Goal: Use online tool/utility: Utilize a website feature to perform a specific function

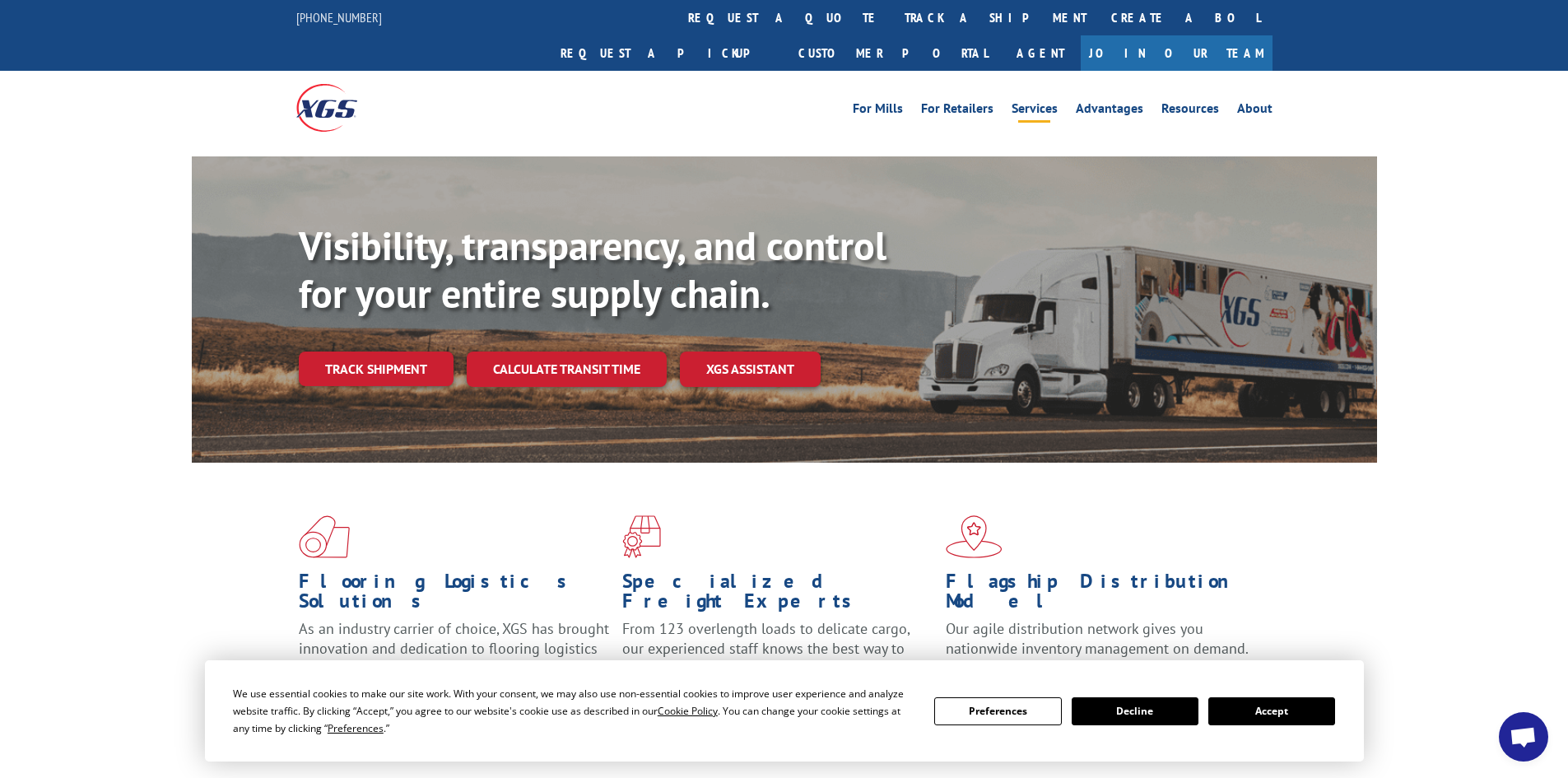
click at [1025, 102] on link "Services" at bounding box center [1034, 111] width 46 height 18
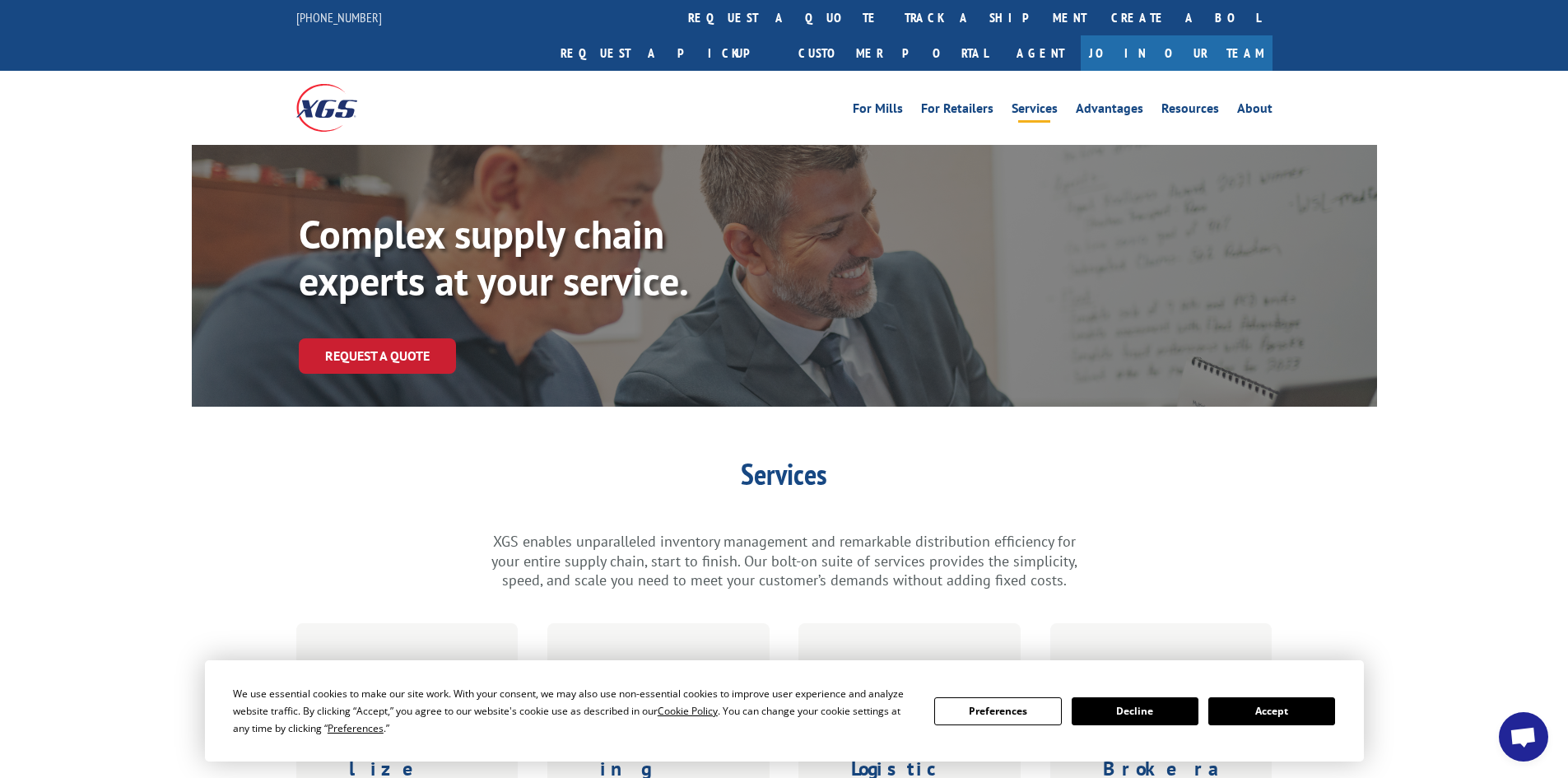
click at [1315, 708] on button "Accept" at bounding box center [1271, 711] width 127 height 28
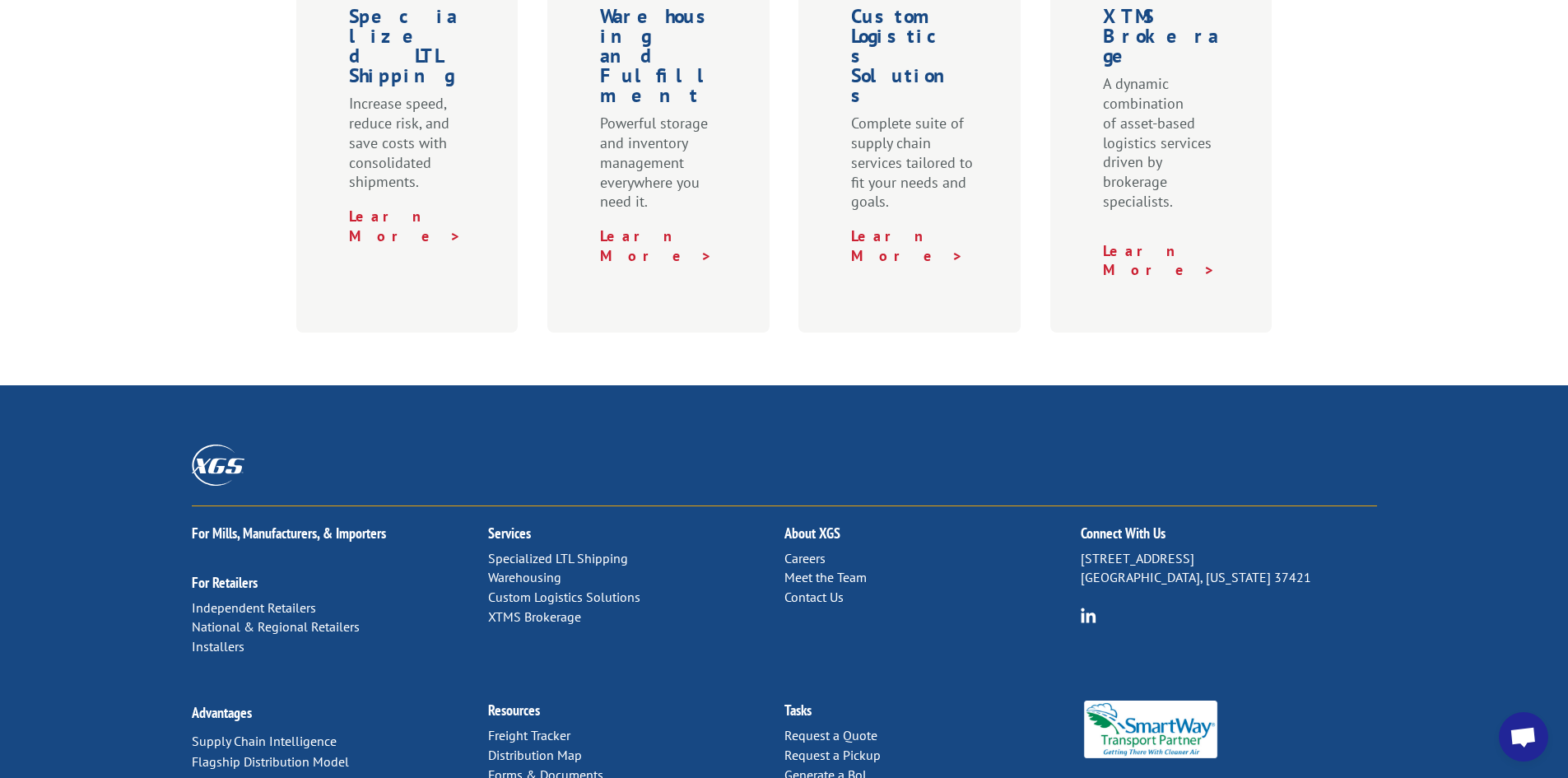
scroll to position [740, 0]
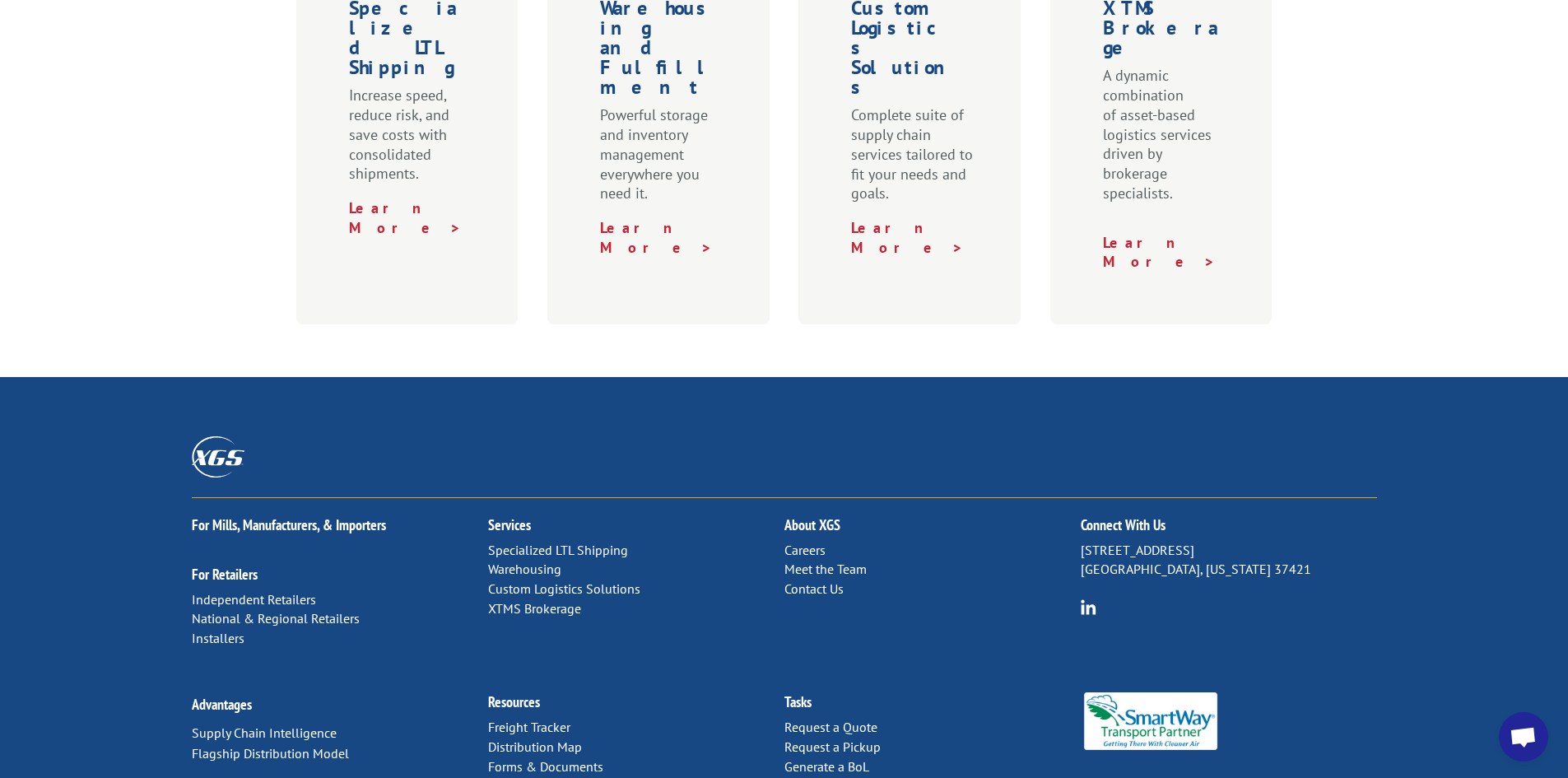
click at [534, 738] on link "Distribution Map" at bounding box center [535, 746] width 94 height 17
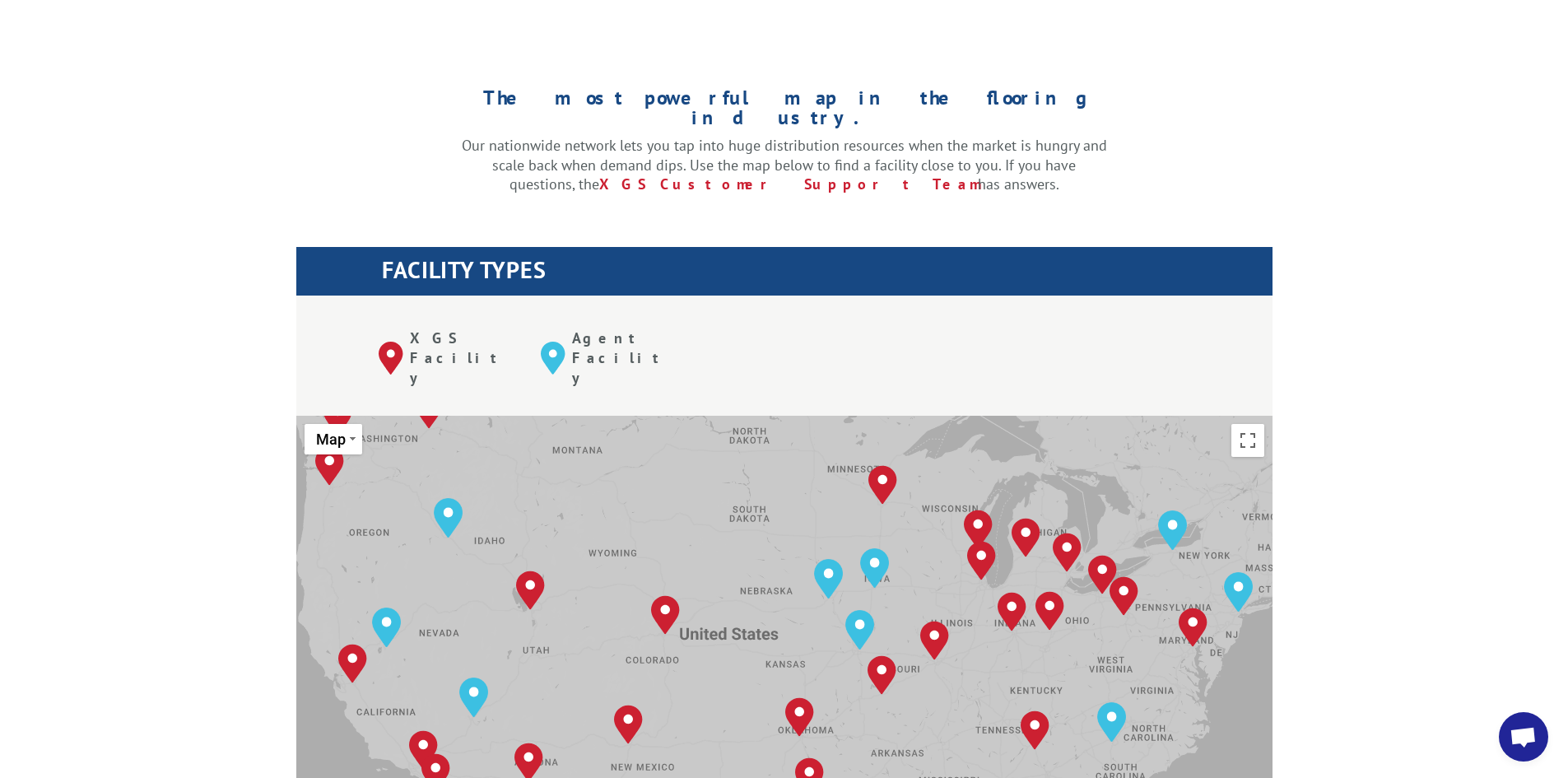
scroll to position [494, 0]
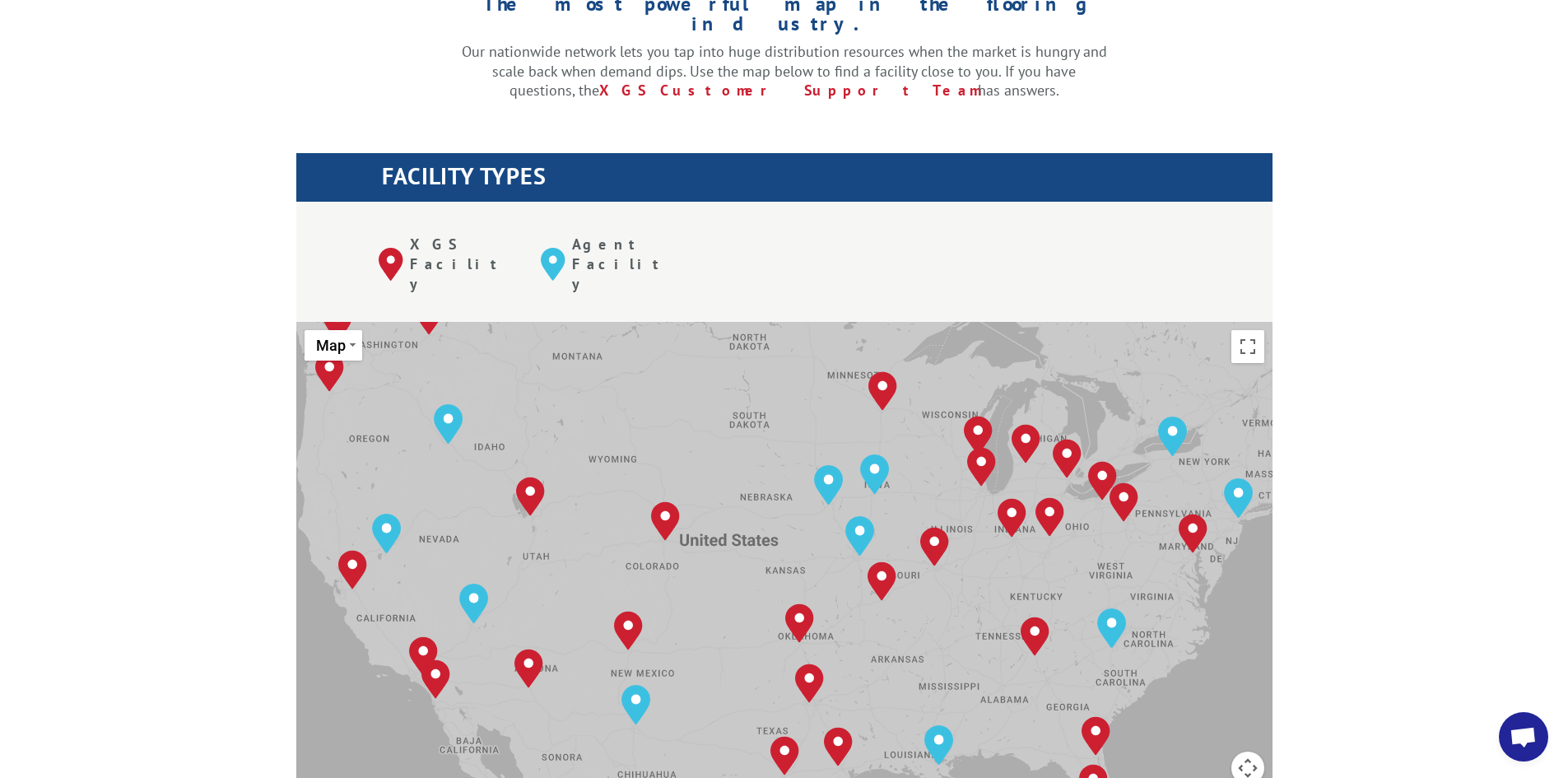
drag, startPoint x: 1534, startPoint y: 368, endPoint x: 1464, endPoint y: 375, distance: 70.3
click at [1534, 368] on div "The most powerful map in the flooring industry. Our nationwide network lets you…" at bounding box center [784, 727] width 1568 height 1573
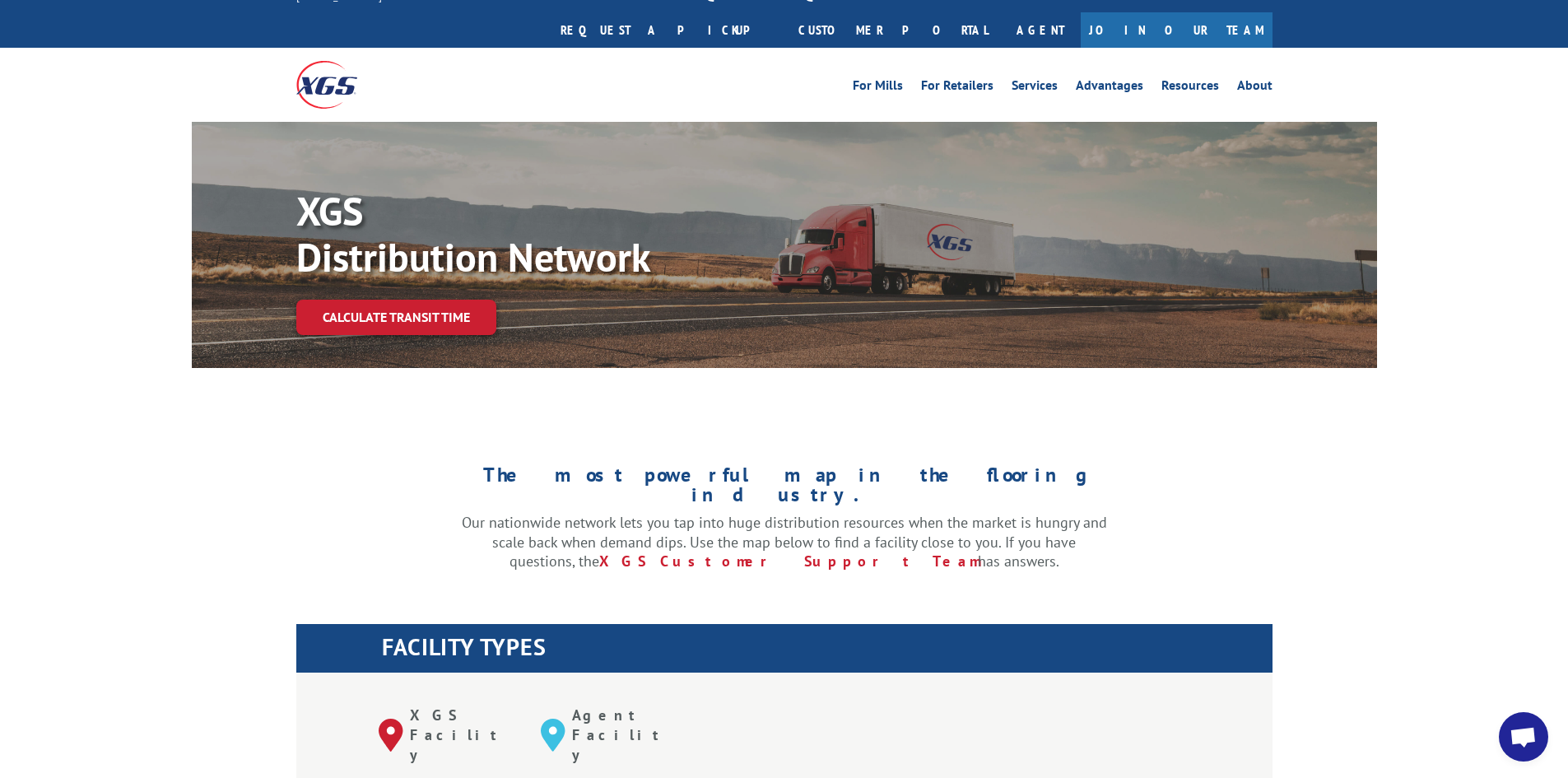
scroll to position [0, 0]
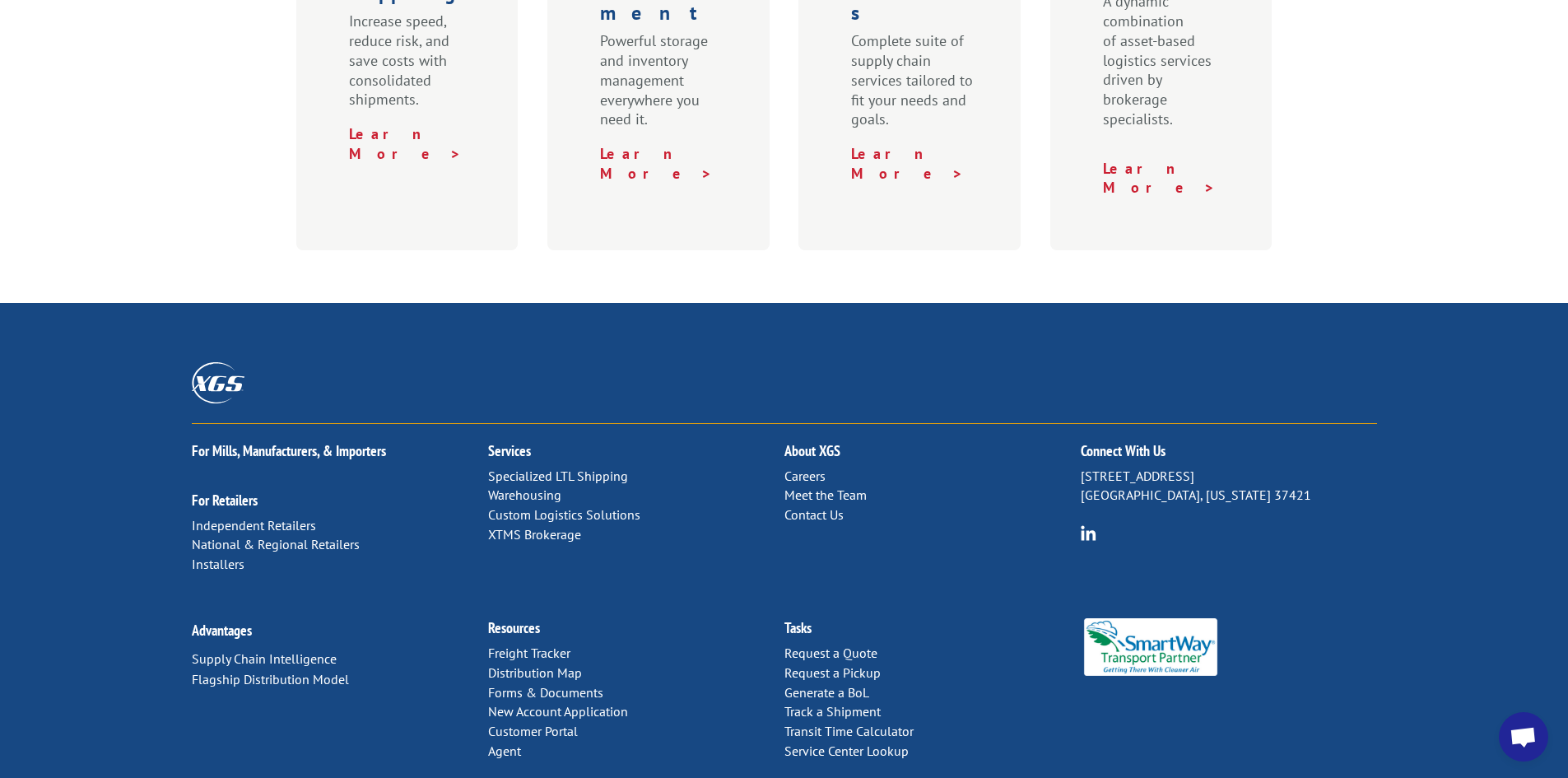
scroll to position [822, 0]
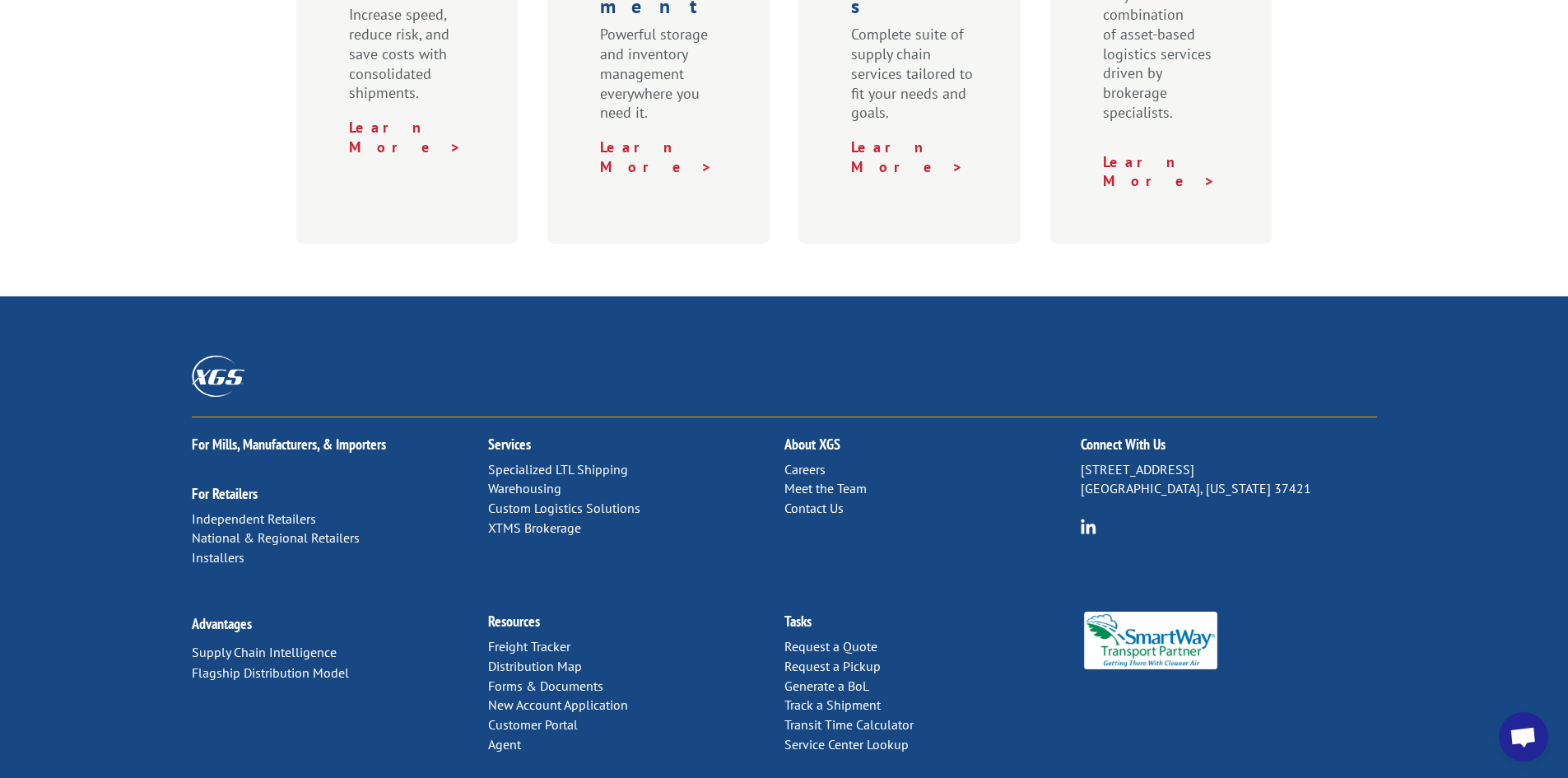
click at [789, 480] on link "Meet the Team" at bounding box center [825, 488] width 82 height 17
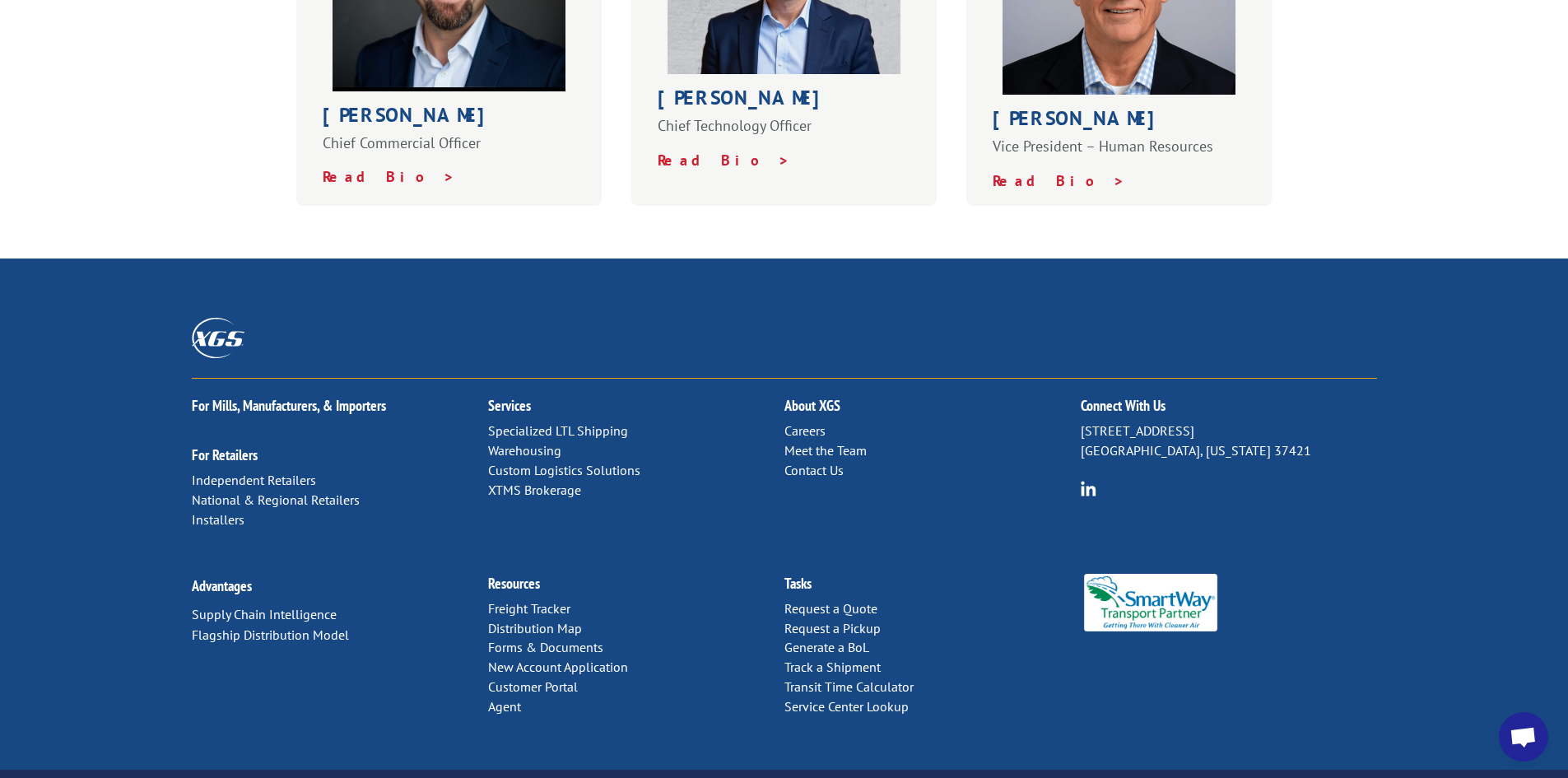
scroll to position [1123, 0]
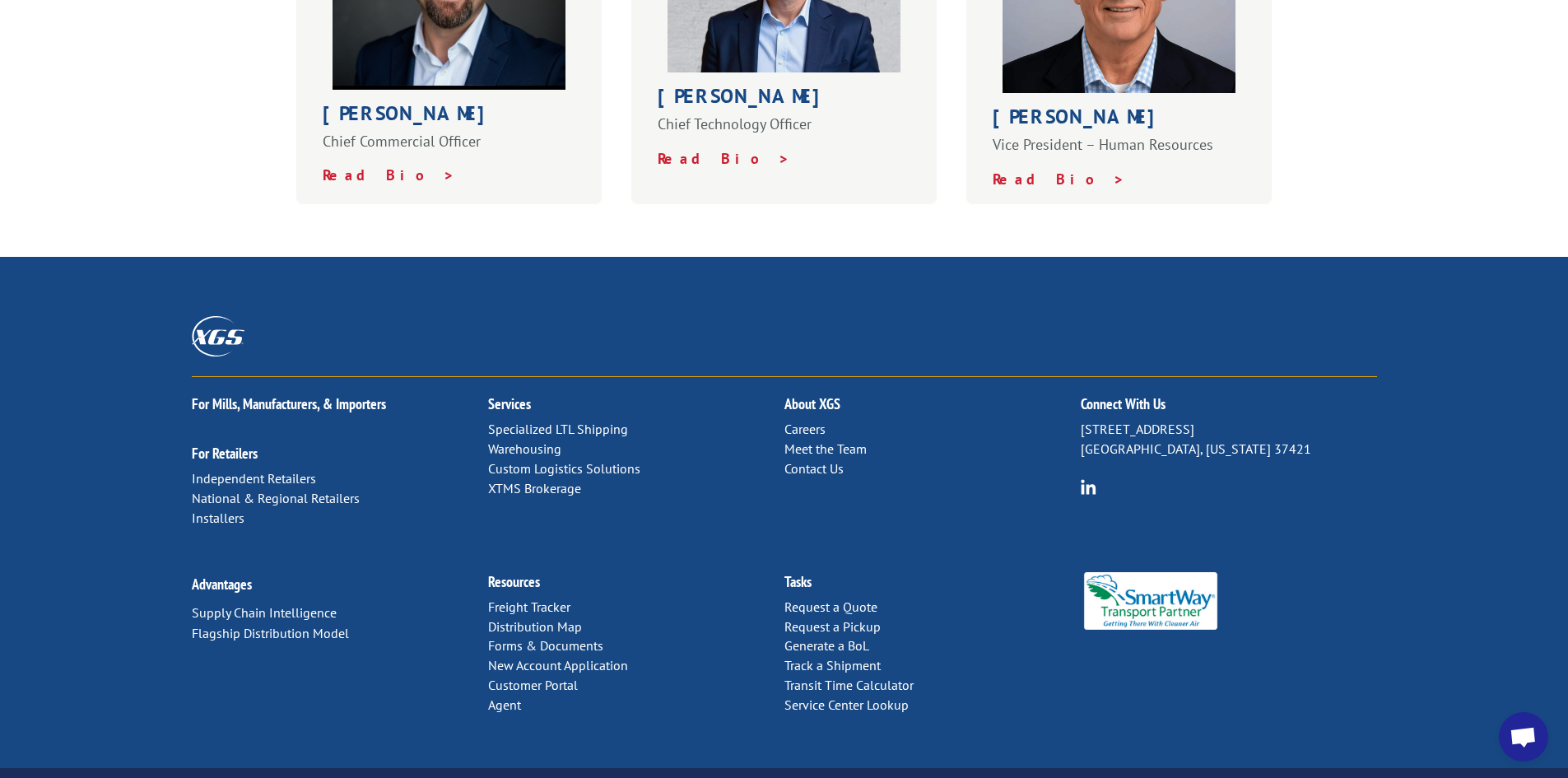
click at [550, 598] on link "Freight Tracker" at bounding box center [529, 606] width 82 height 17
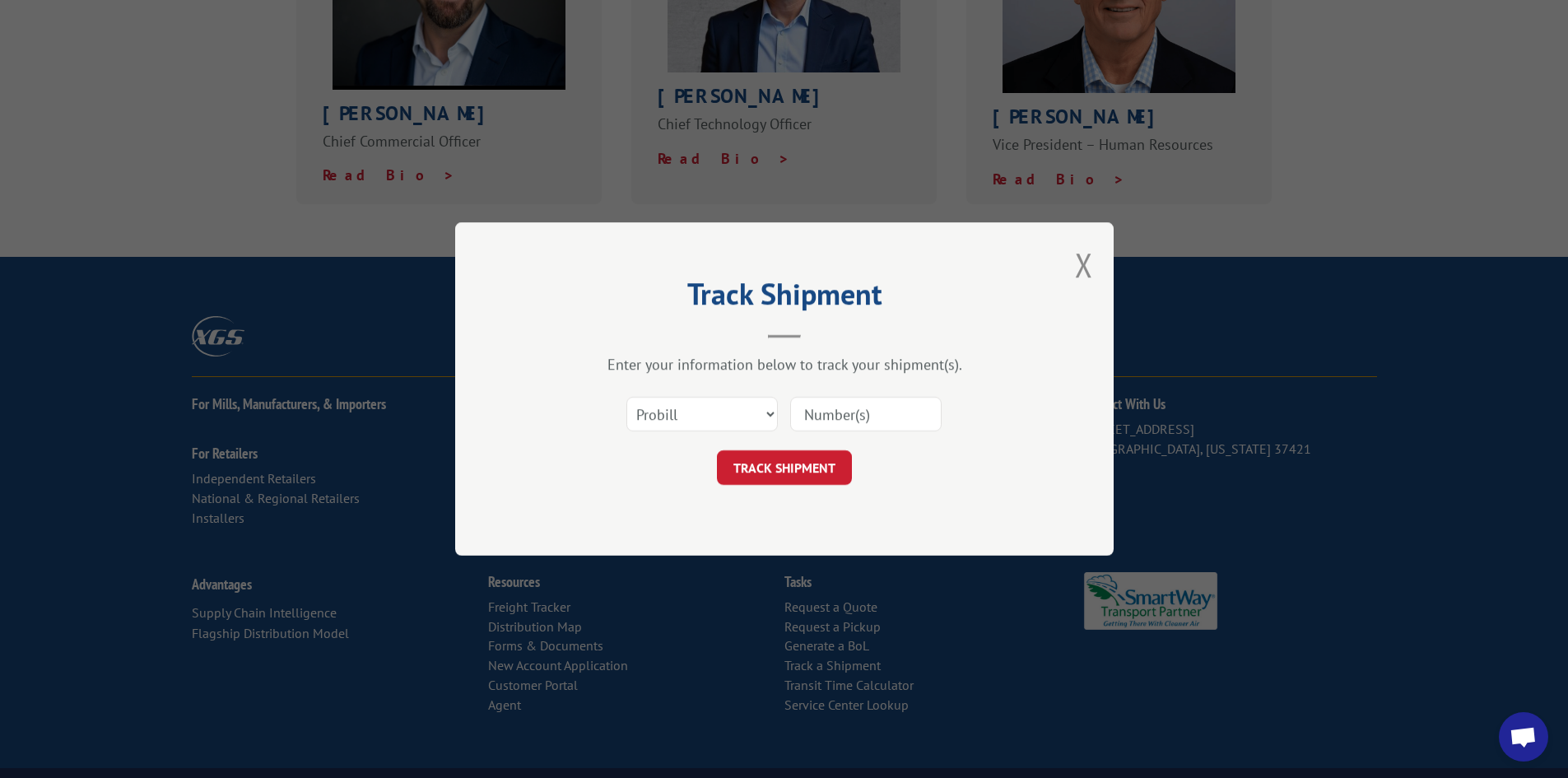
click at [1095, 273] on div "Track Shipment Enter your information below to track your shipment(s). Select c…" at bounding box center [784, 389] width 658 height 333
click at [1079, 259] on button "Close modal" at bounding box center [1084, 265] width 18 height 44
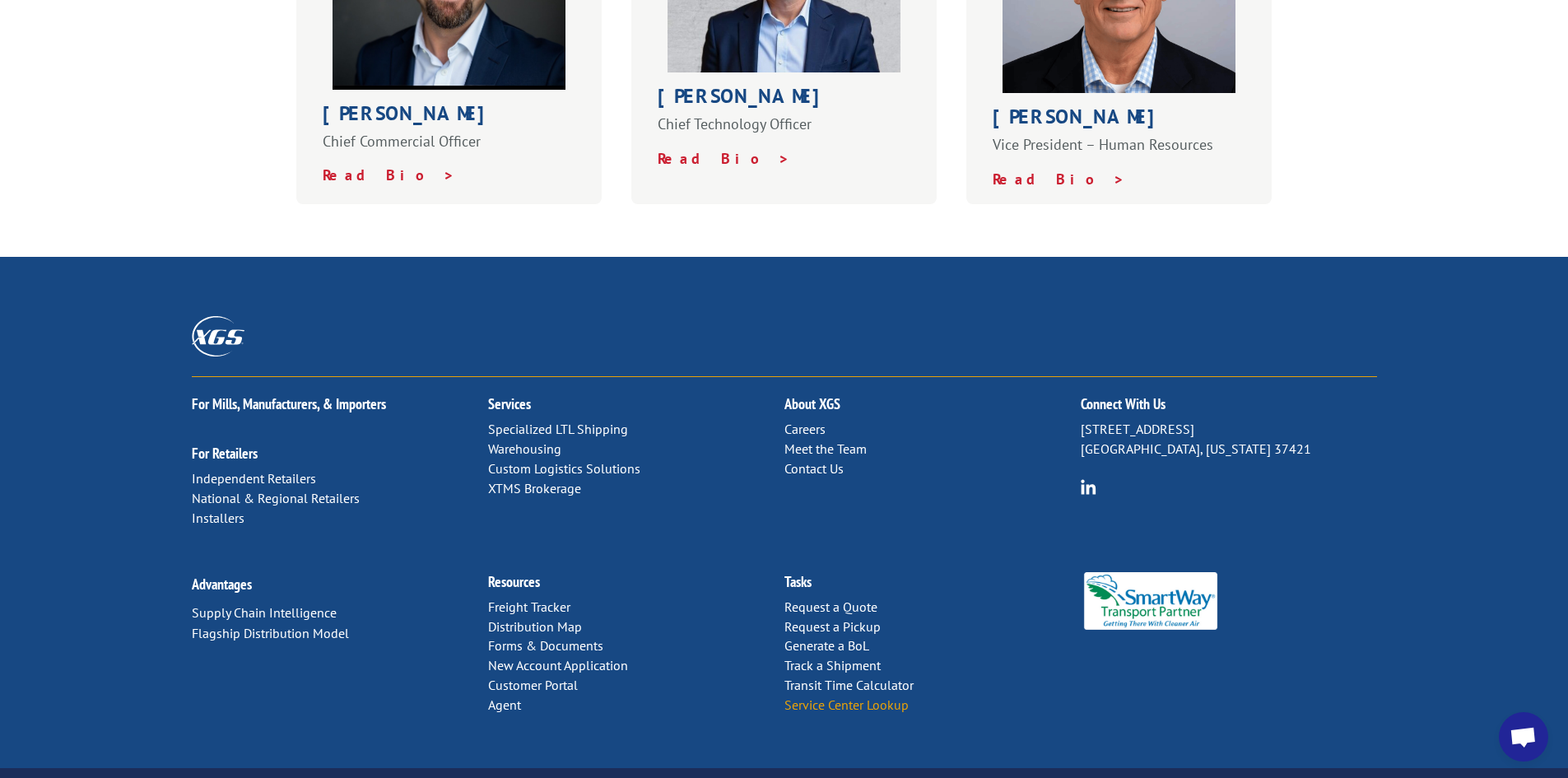
click at [852, 697] on link "Service Center Lookup" at bounding box center [846, 705] width 124 height 17
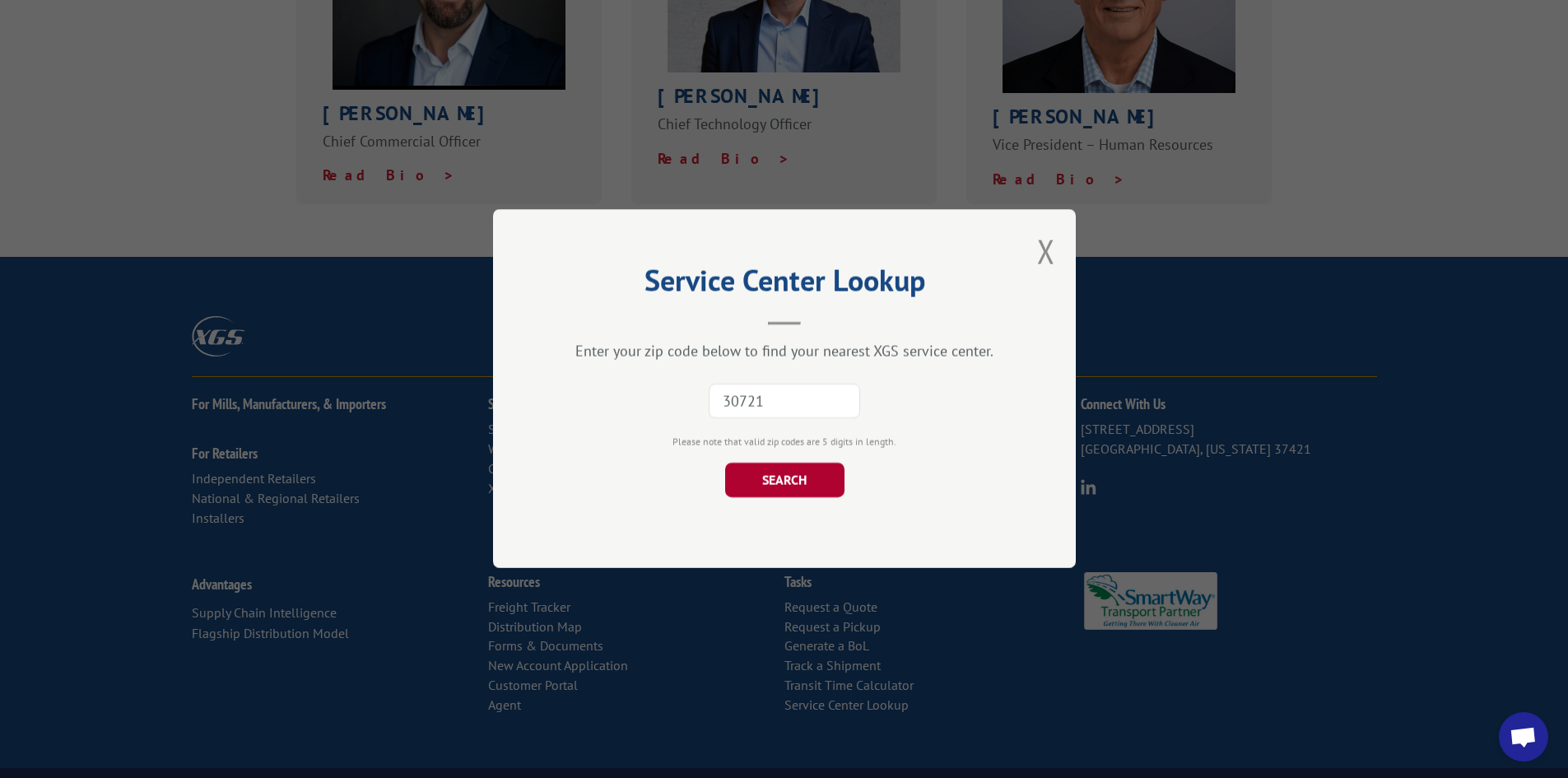
type input "30721"
click at [806, 479] on button "SEARCH" at bounding box center [784, 480] width 119 height 35
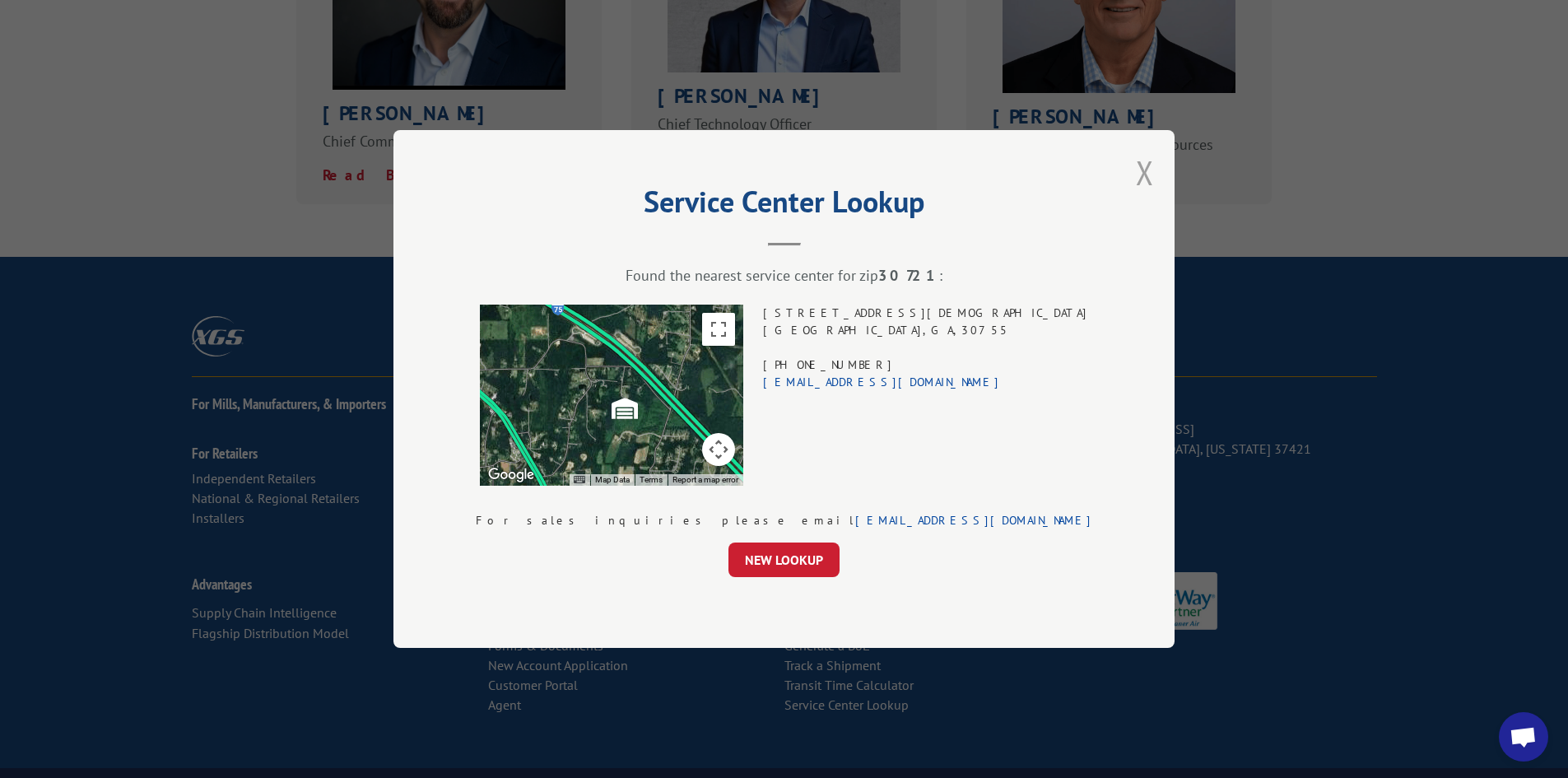
click at [1135, 176] on button "Close modal" at bounding box center [1144, 173] width 18 height 44
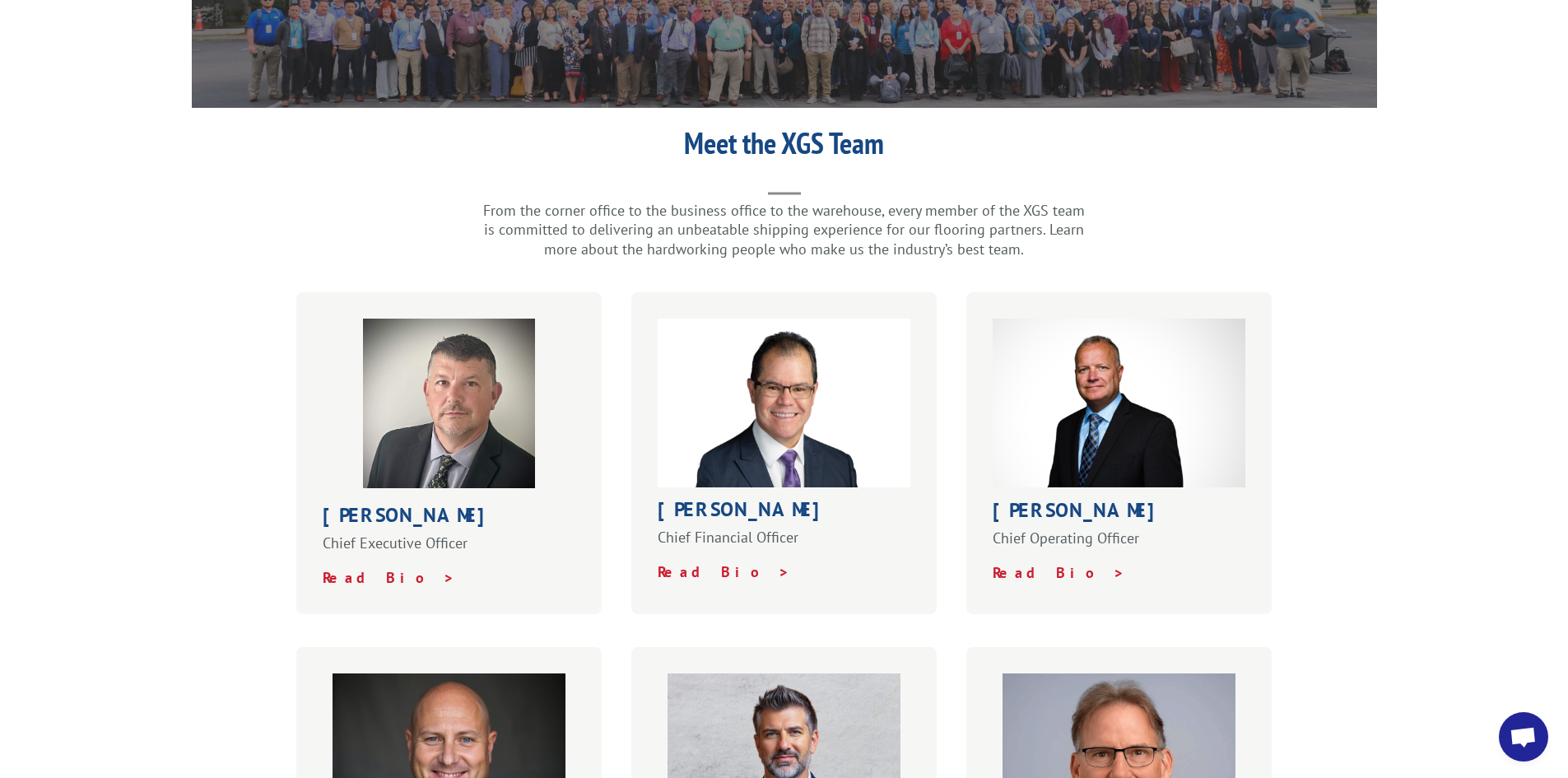
scroll to position [0, 0]
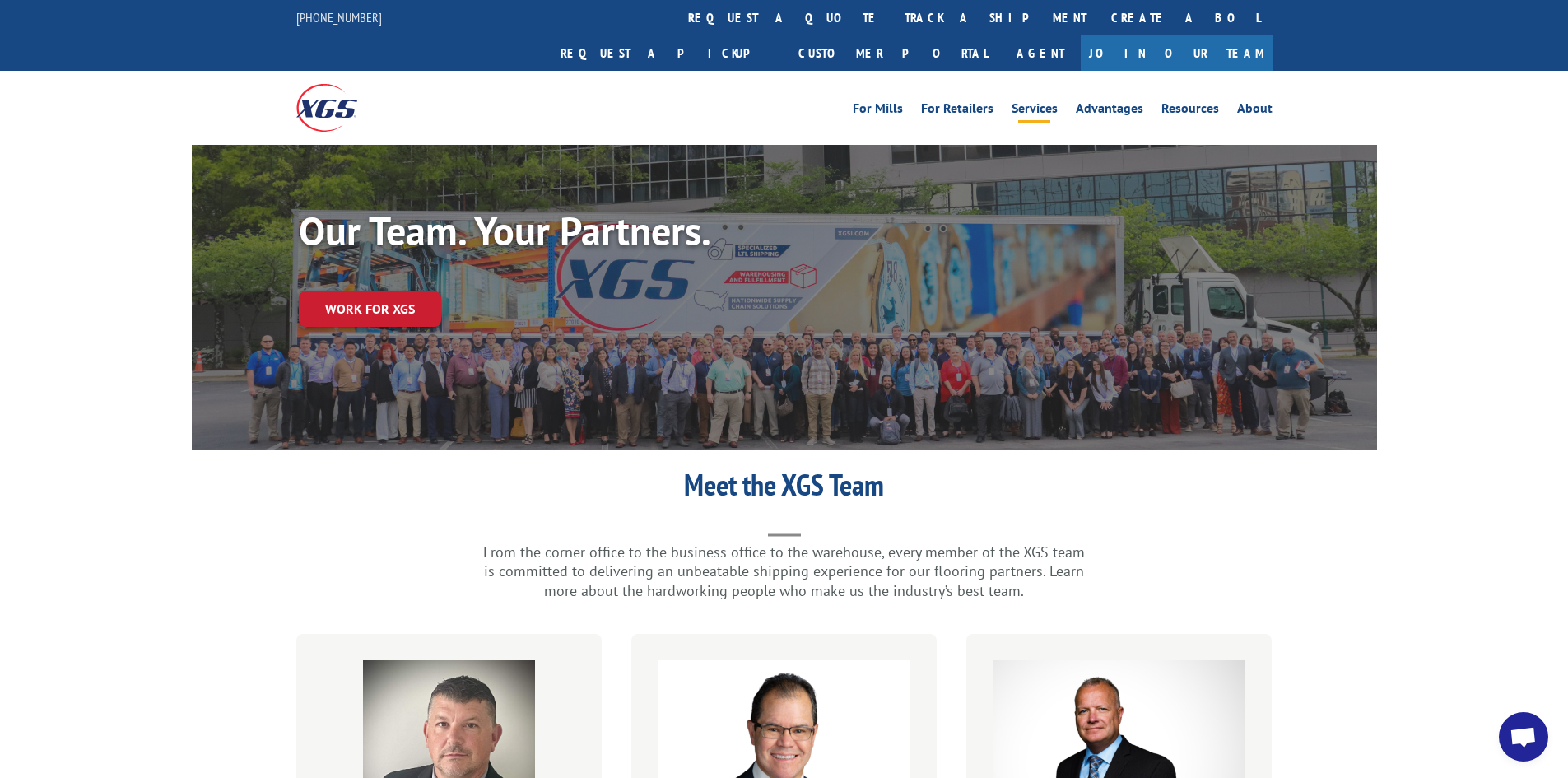
click at [1052, 102] on link "Services" at bounding box center [1034, 111] width 46 height 18
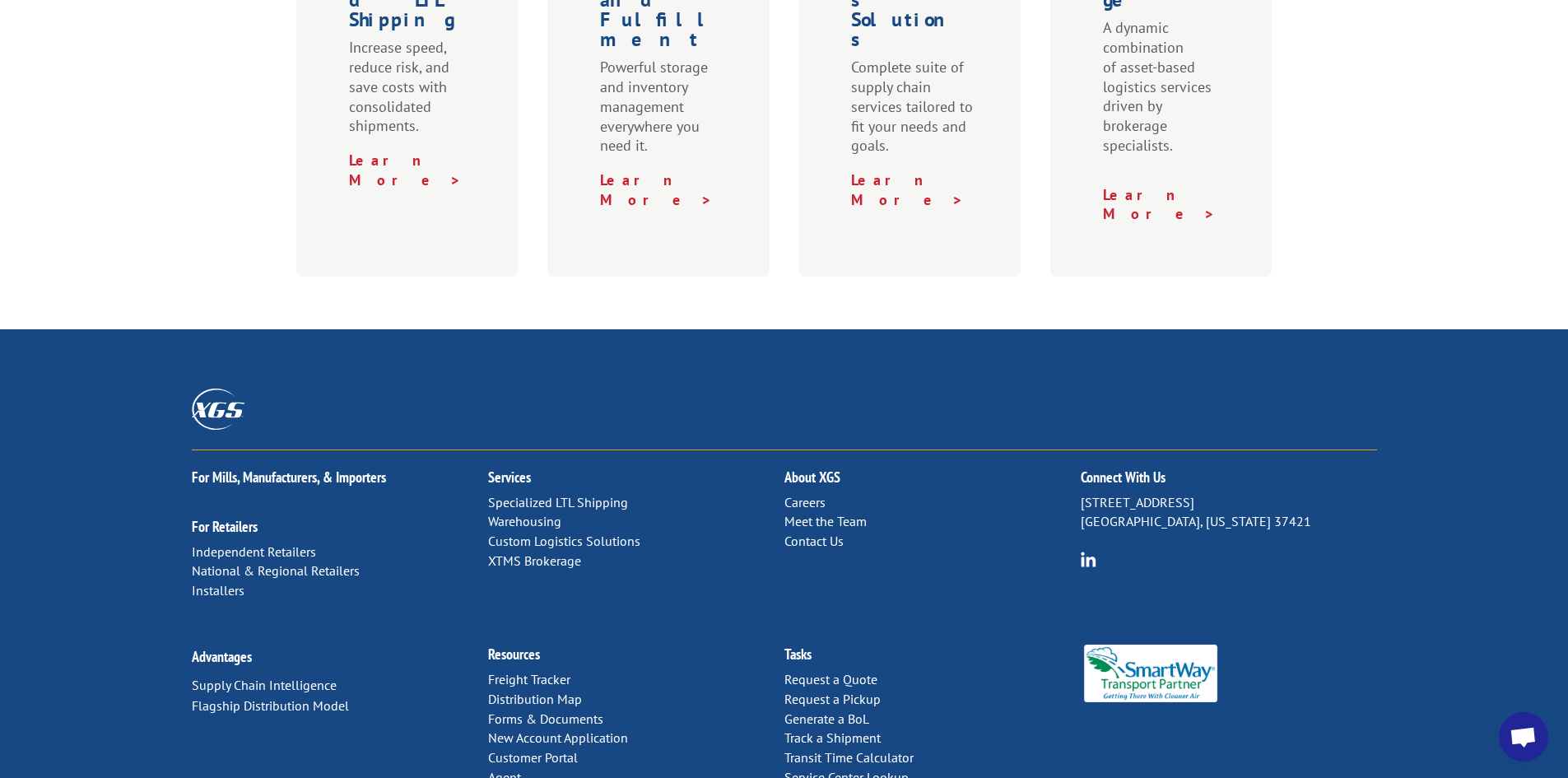
scroll to position [822, 0]
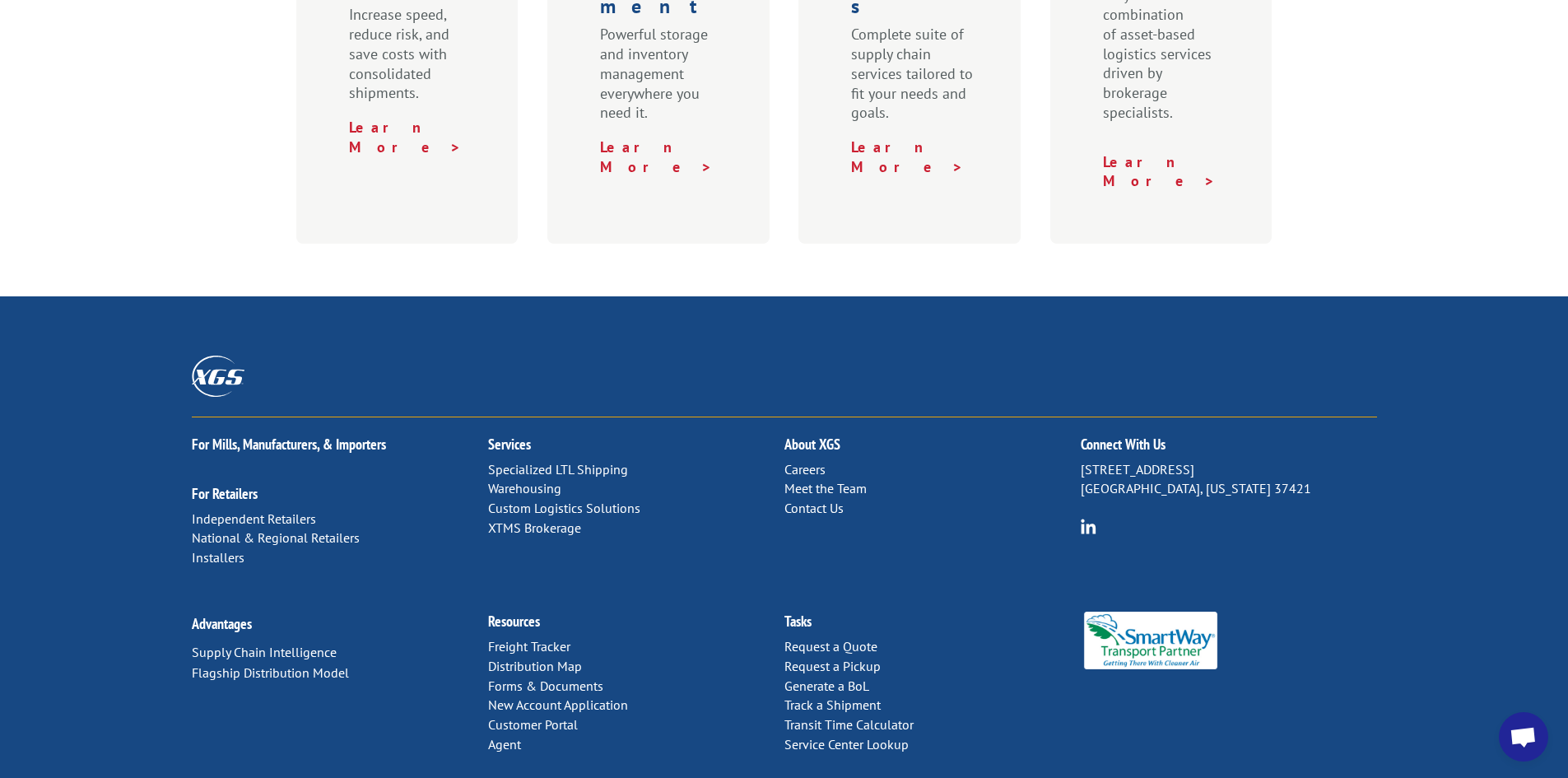
click at [549, 658] on link "Distribution Map" at bounding box center [535, 666] width 94 height 17
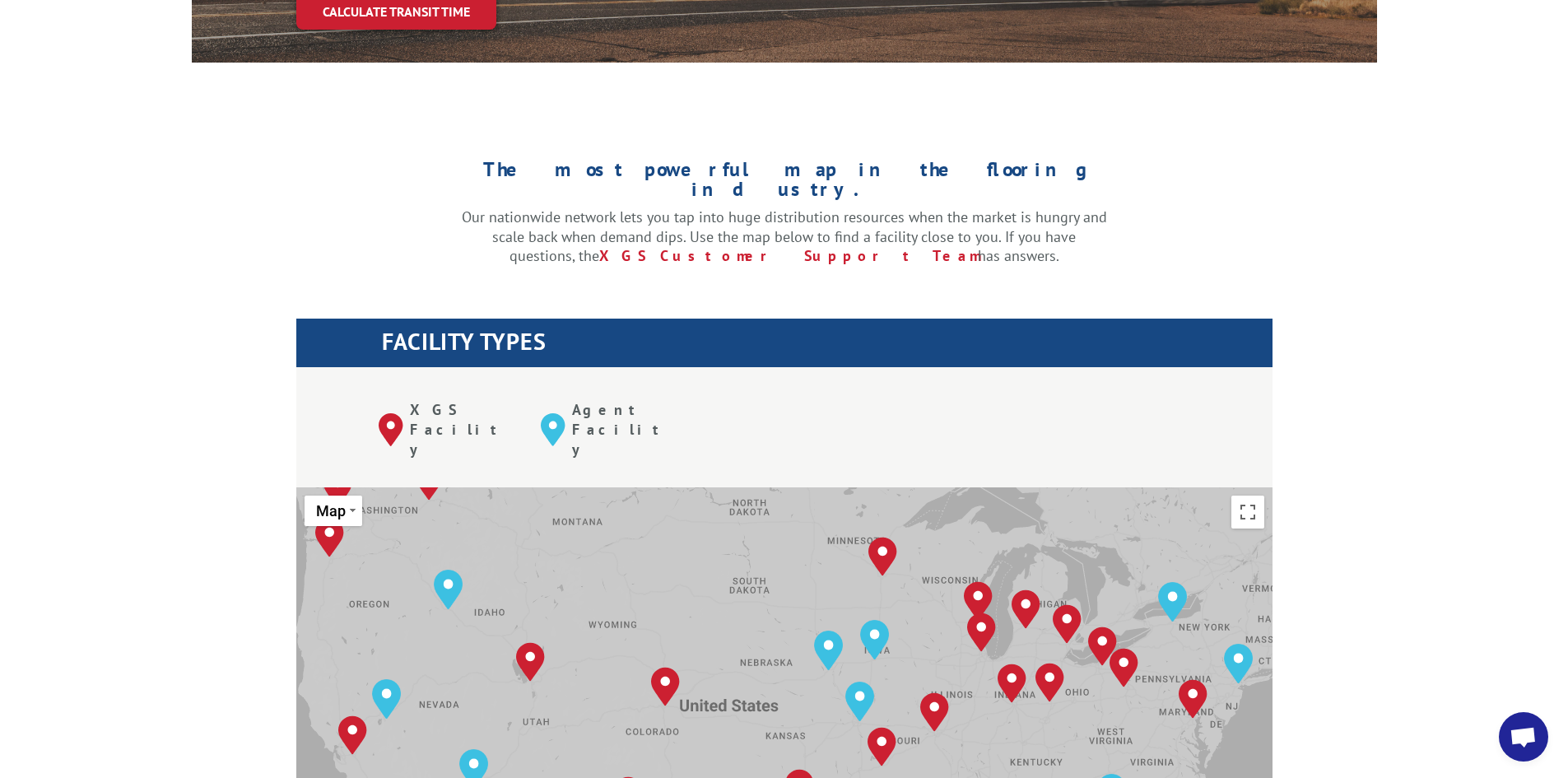
scroll to position [82, 0]
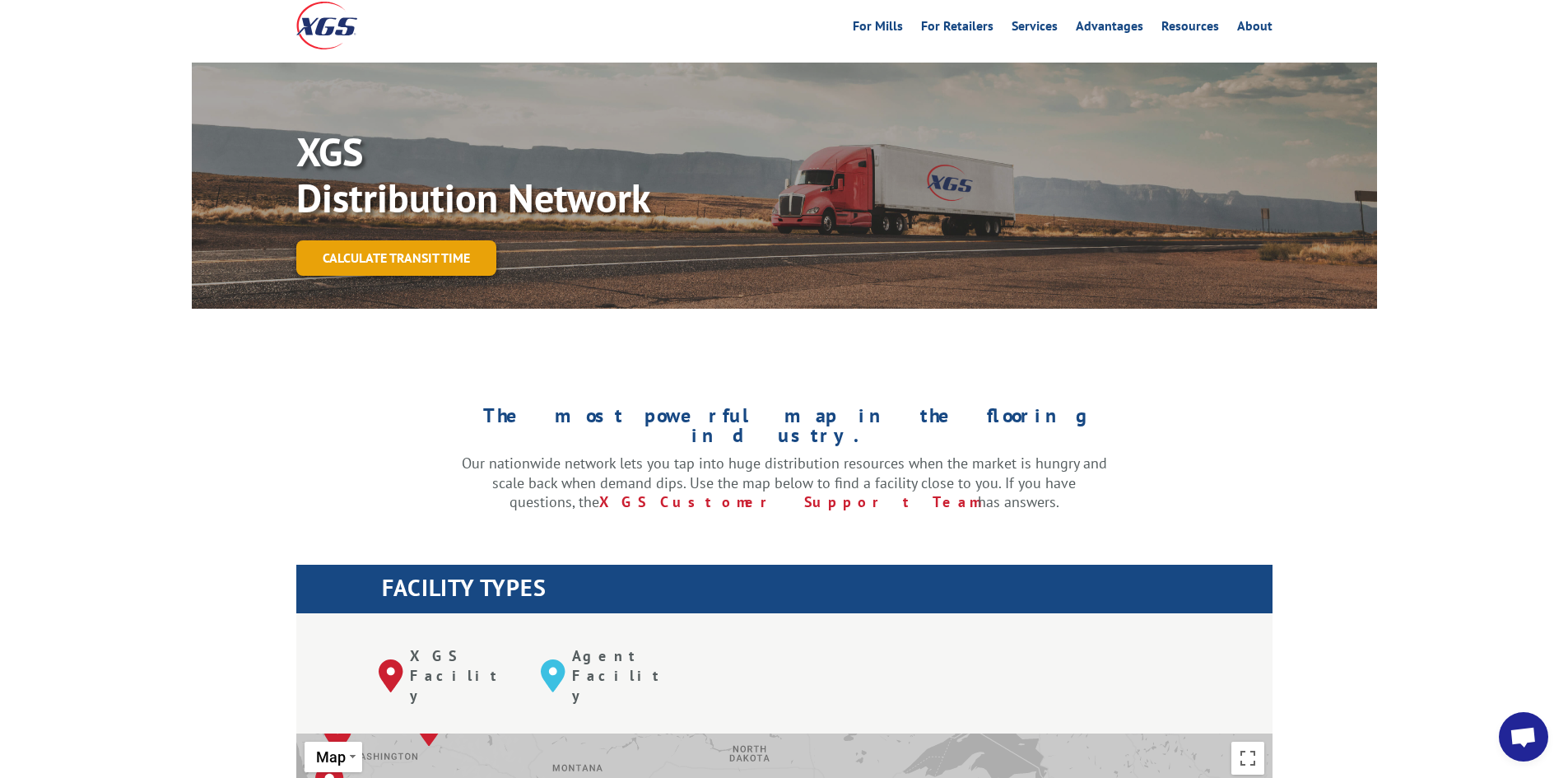
click at [436, 240] on link "Calculate transit time" at bounding box center [397, 258] width 200 height 36
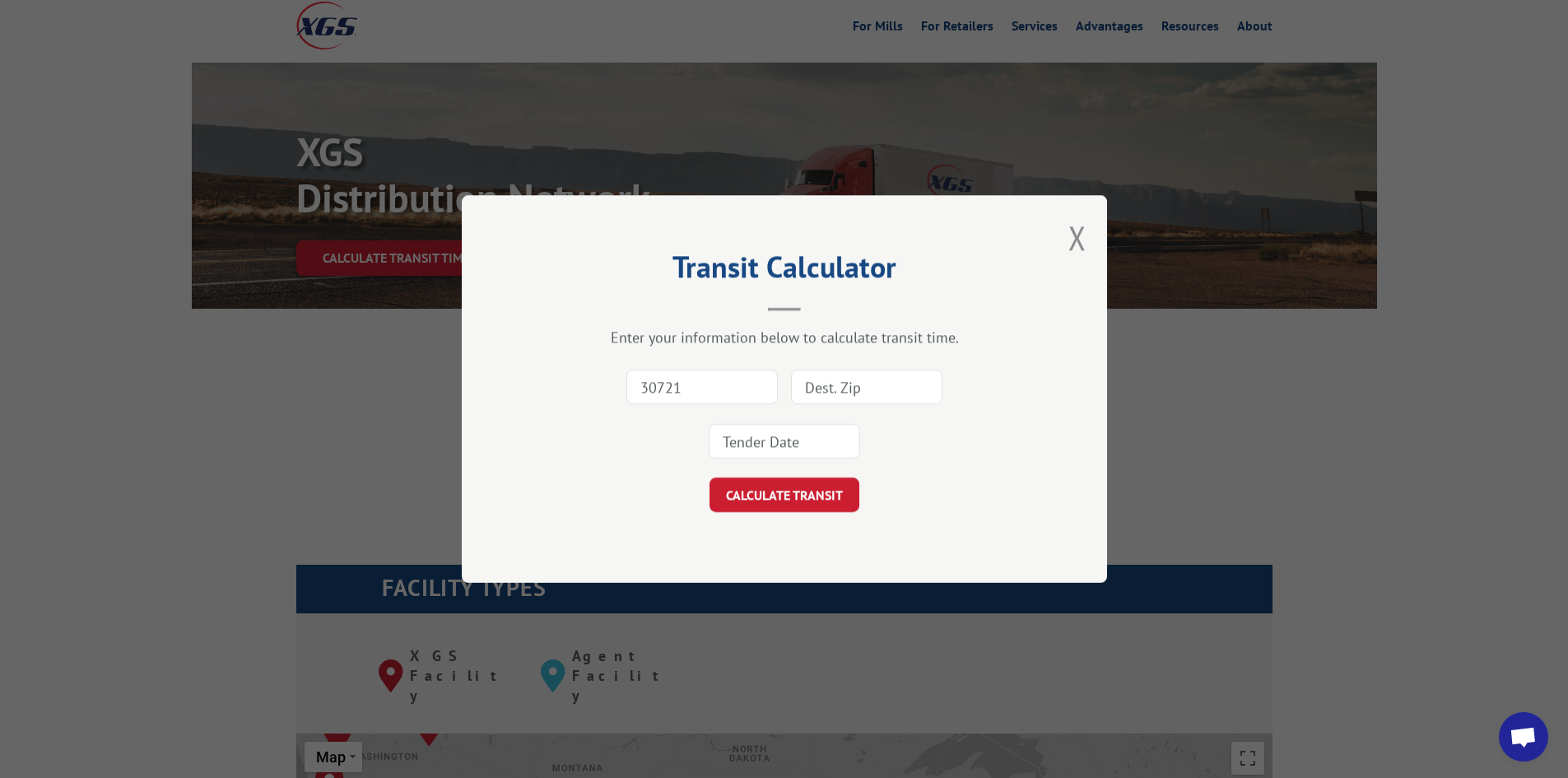
type input "30721"
click at [867, 391] on input at bounding box center [866, 386] width 152 height 35
type input "07201"
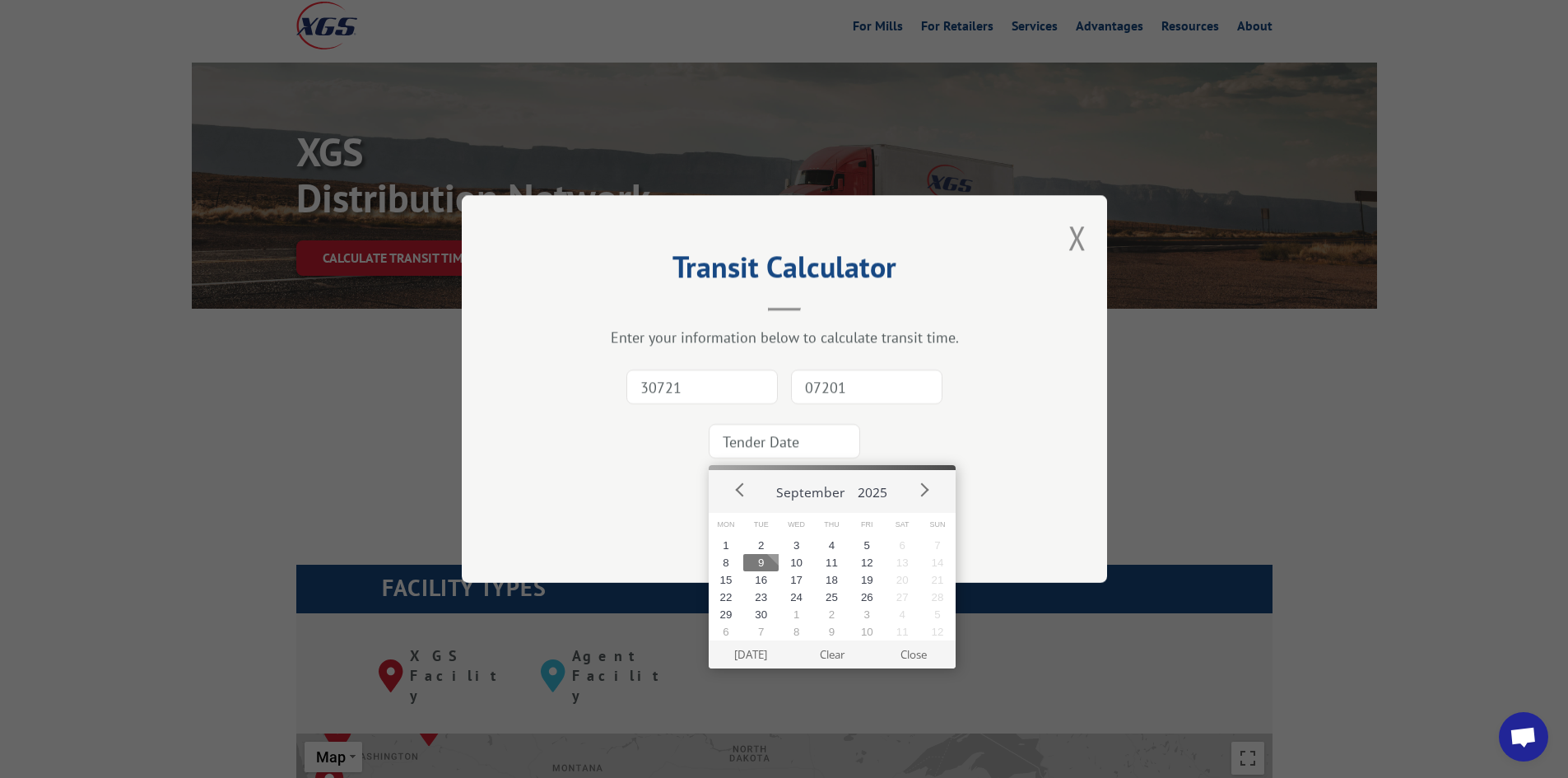
click at [798, 454] on input at bounding box center [784, 441] width 152 height 35
click at [798, 558] on button "10" at bounding box center [797, 562] width 36 height 17
type input "2025-09-10"
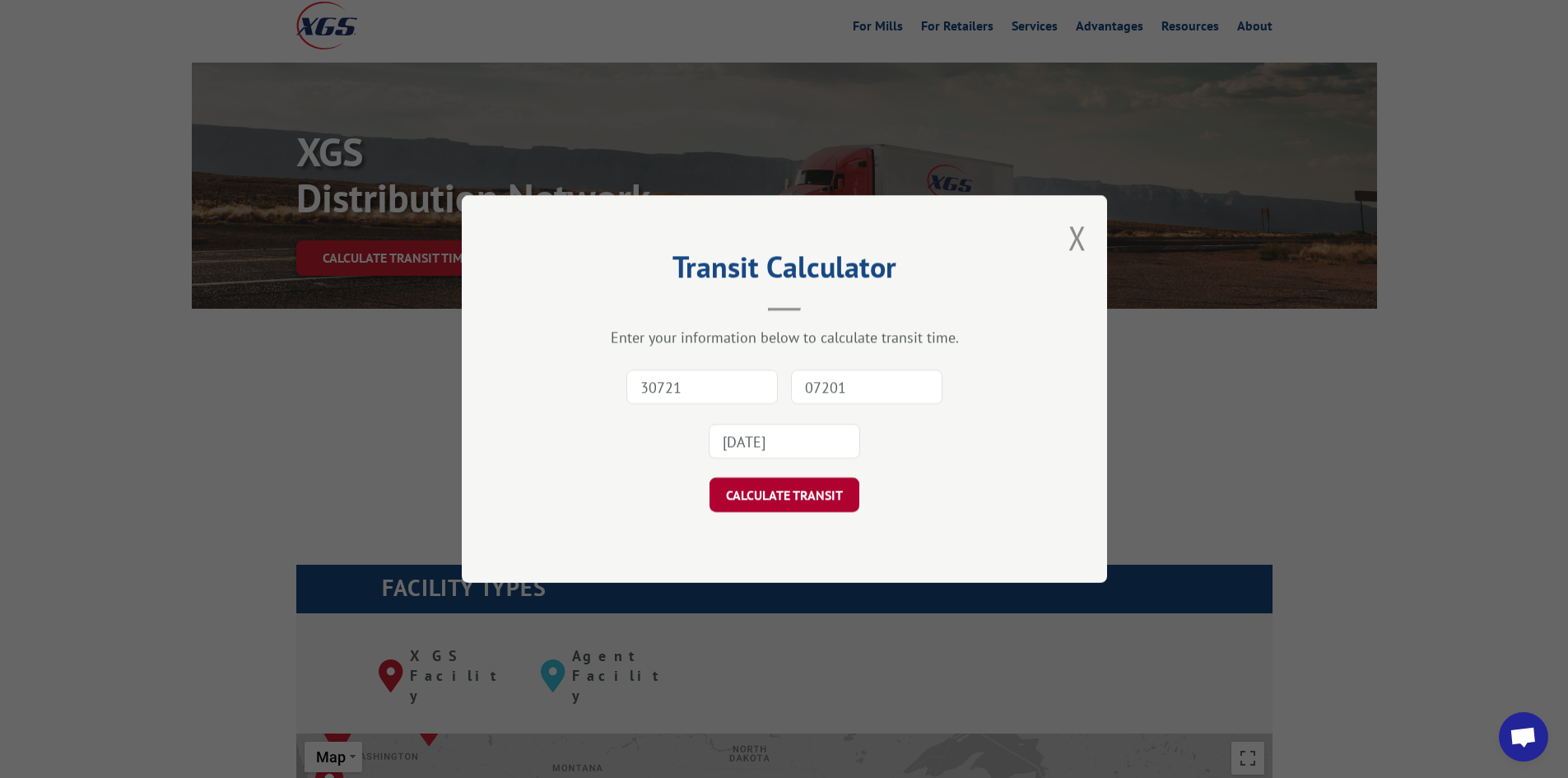
click at [807, 494] on button "CALCULATE TRANSIT" at bounding box center [784, 494] width 150 height 35
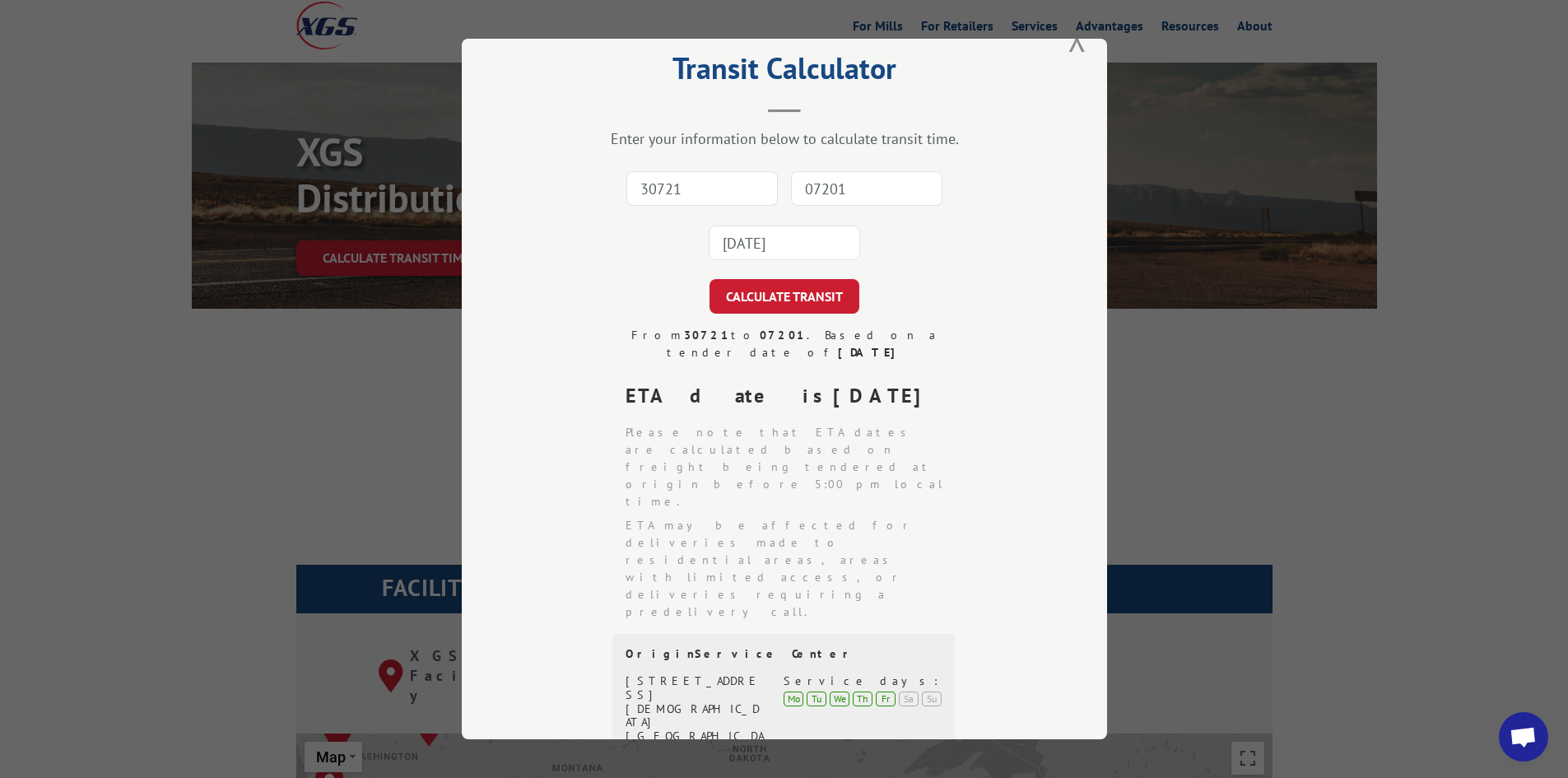
scroll to position [0, 0]
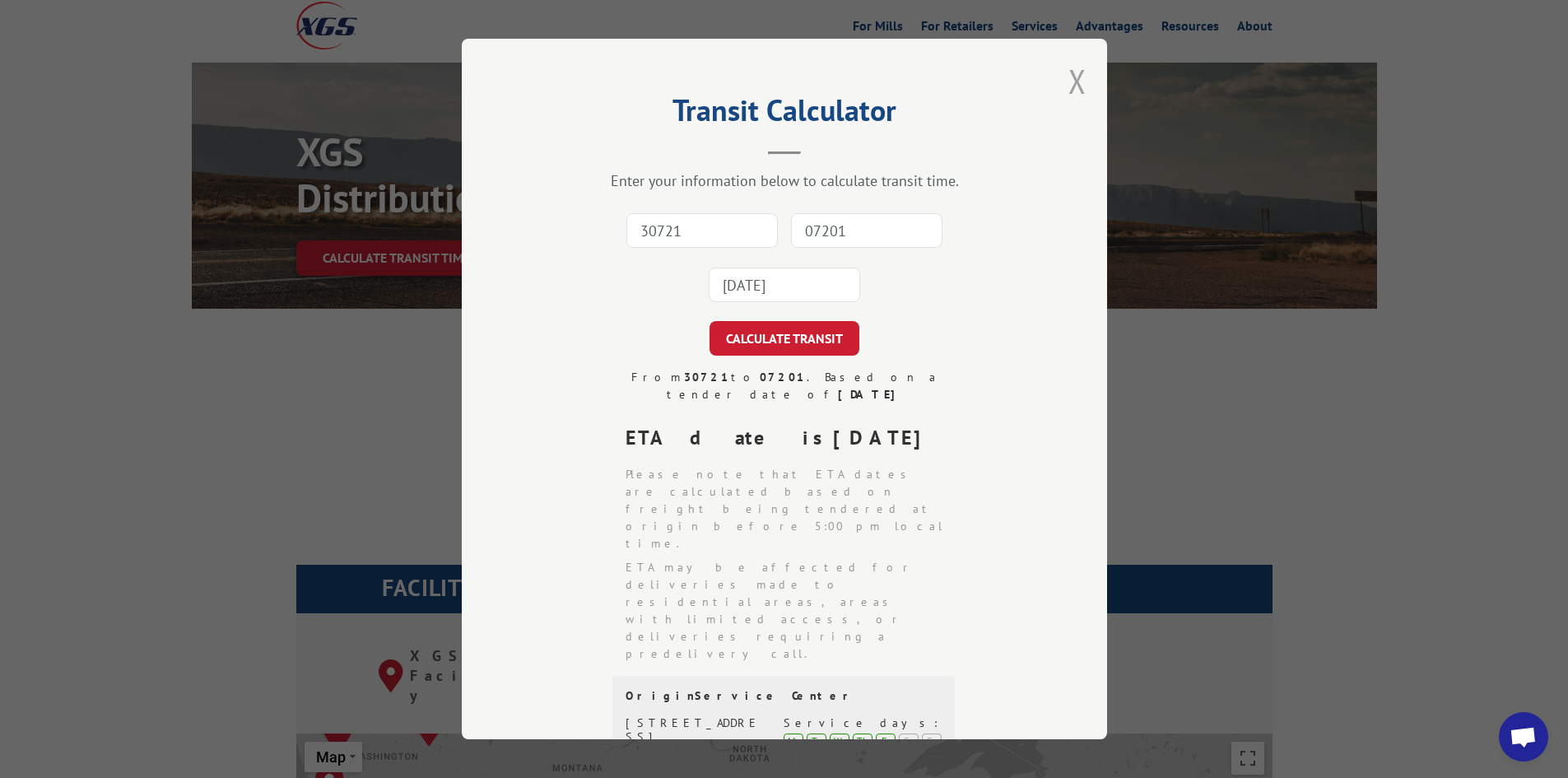
click at [1069, 82] on button "Close modal" at bounding box center [1077, 81] width 18 height 44
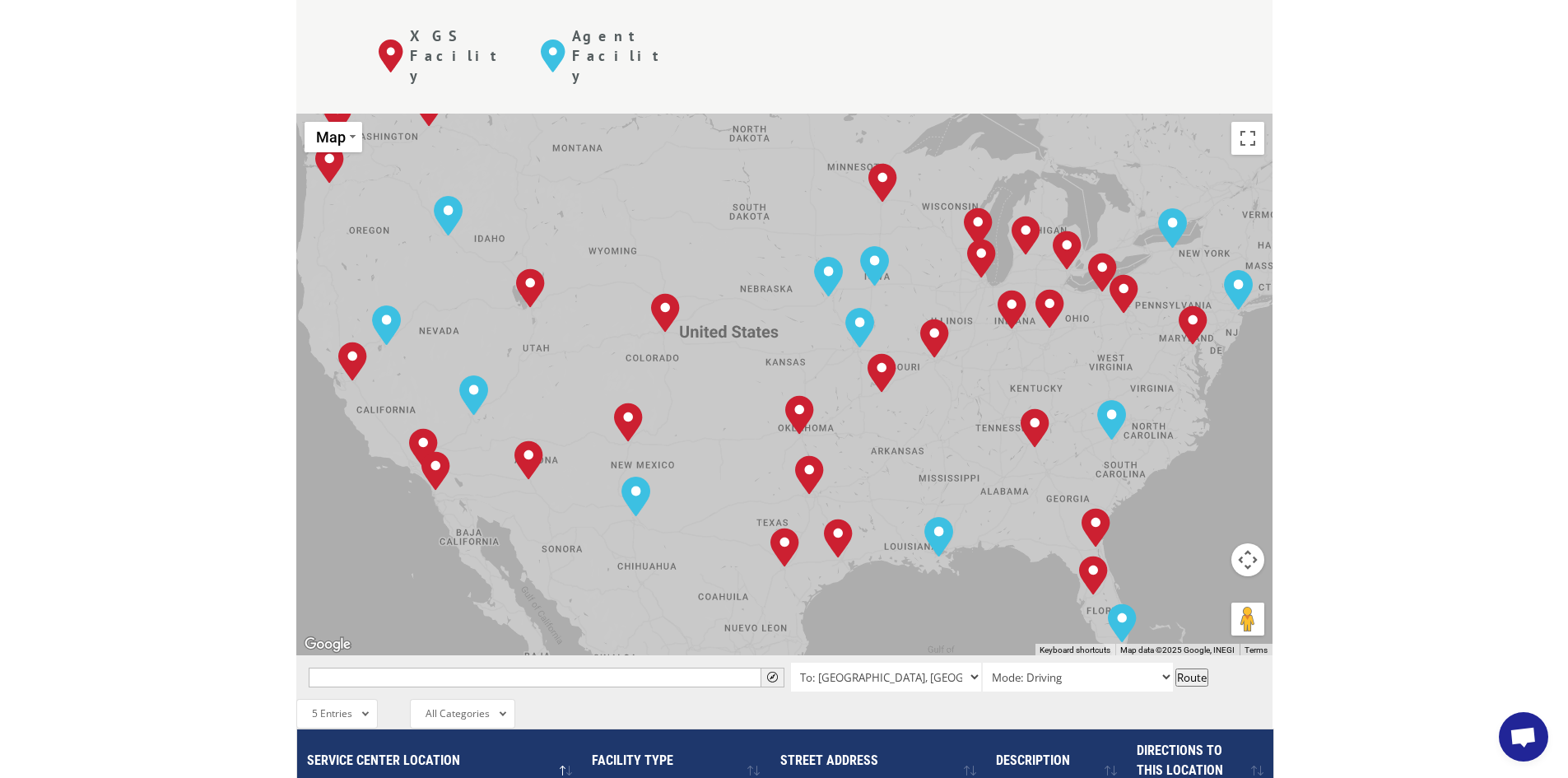
scroll to position [658, 0]
